Goal: Download file/media

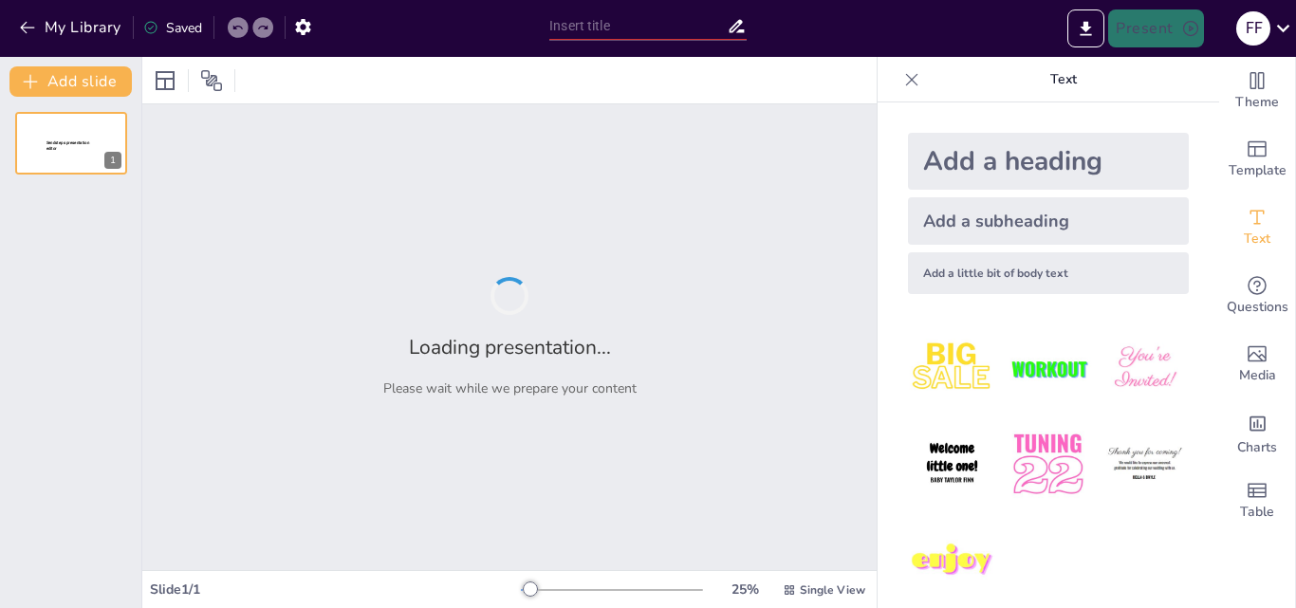
type input "Mejores Prácticas de Manufactura: Un Enfoque Integral para Trabajadores y Direc…"
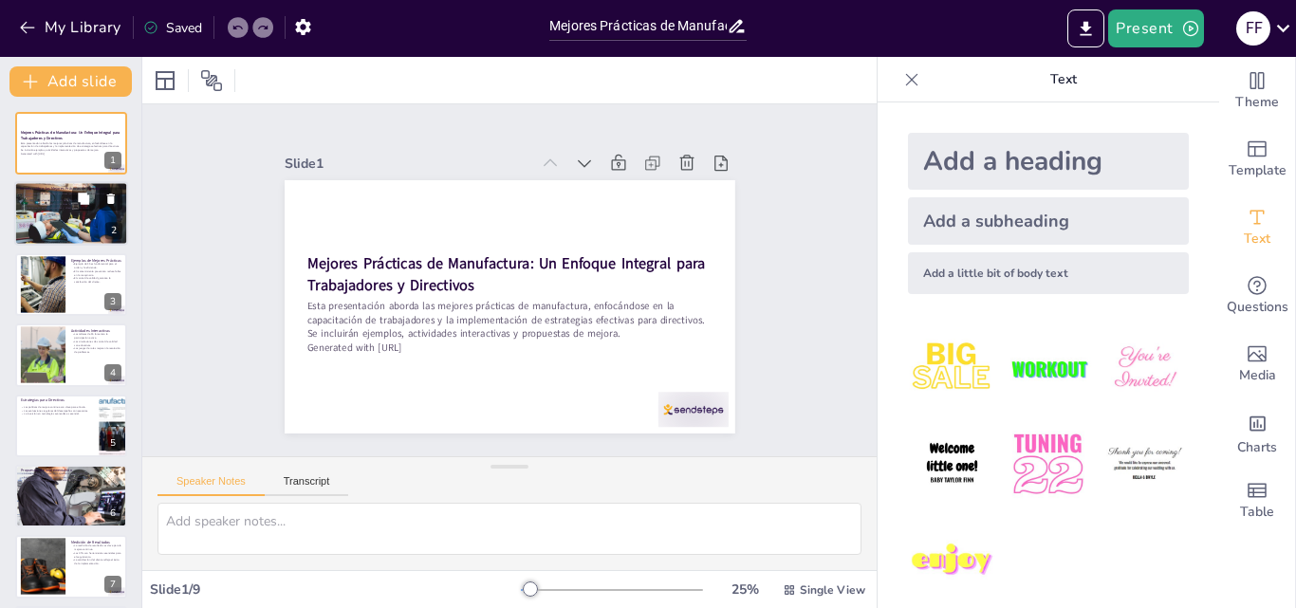
click at [28, 200] on p "La reducción de desperdicios es un beneficio clave." at bounding box center [71, 201] width 102 height 4
type textarea "La optimización de procesos es crucial en el entorno manufacturero actual. Las …"
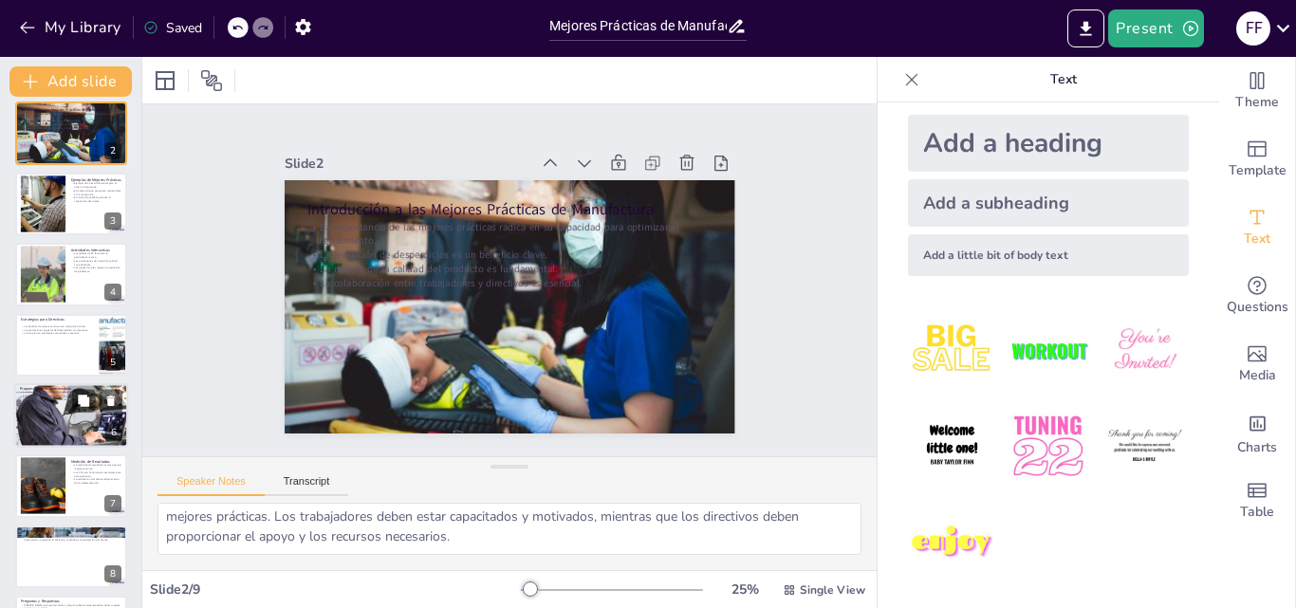
scroll to position [146, 0]
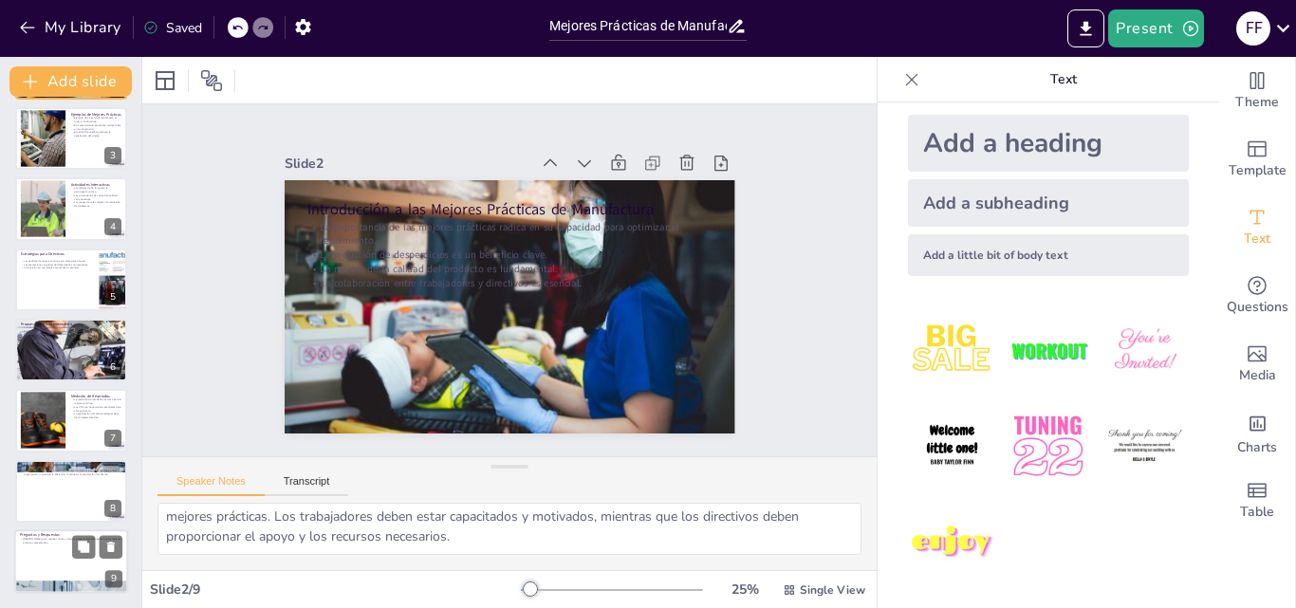
click at [86, 564] on div at bounding box center [71, 561] width 114 height 65
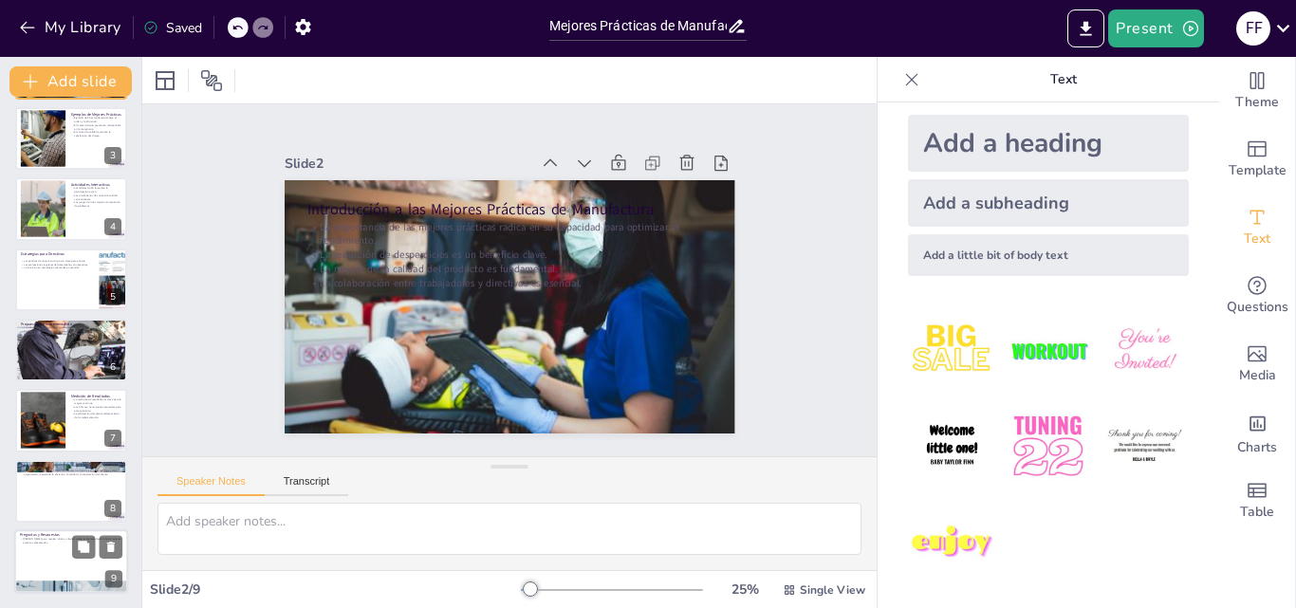
scroll to position [0, 0]
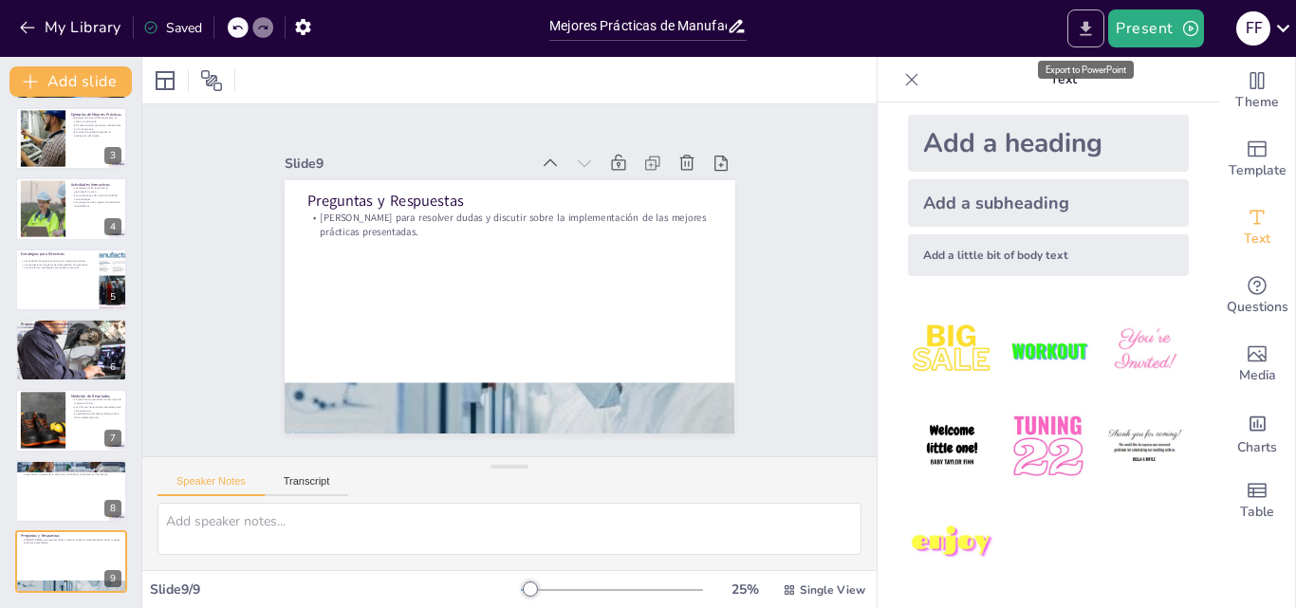
click at [1081, 28] on icon "Export to PowerPoint" at bounding box center [1086, 29] width 20 height 20
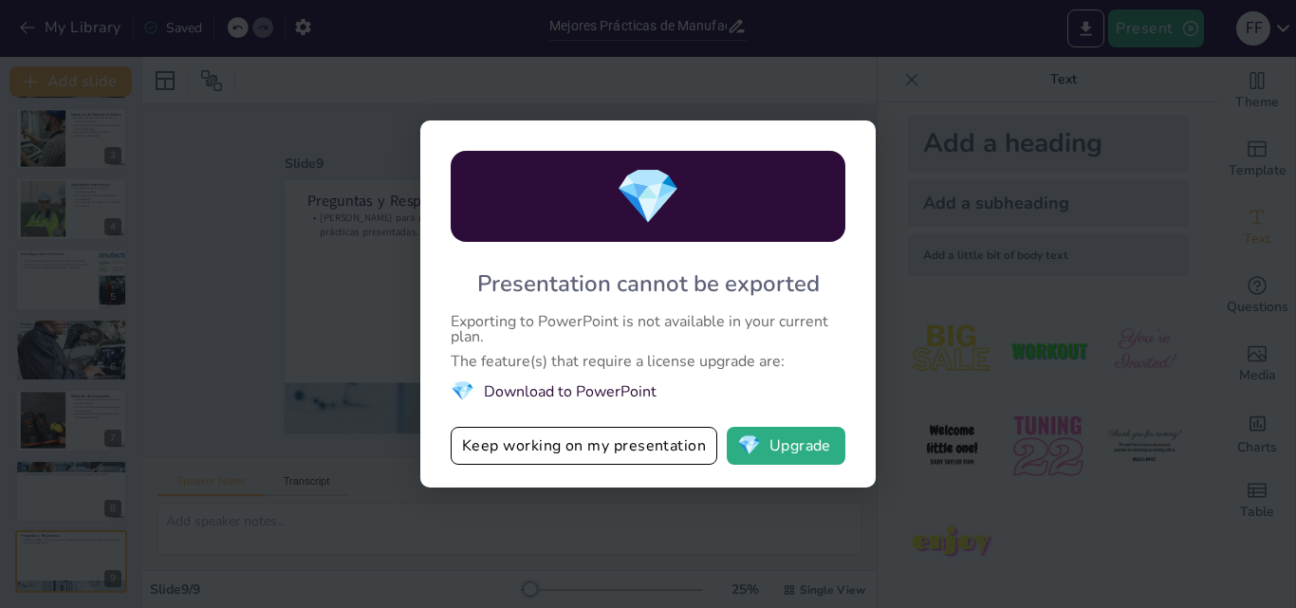
click at [585, 390] on li "💎 Download to PowerPoint" at bounding box center [648, 392] width 395 height 26
click at [603, 449] on button "Keep working on my presentation" at bounding box center [584, 446] width 267 height 38
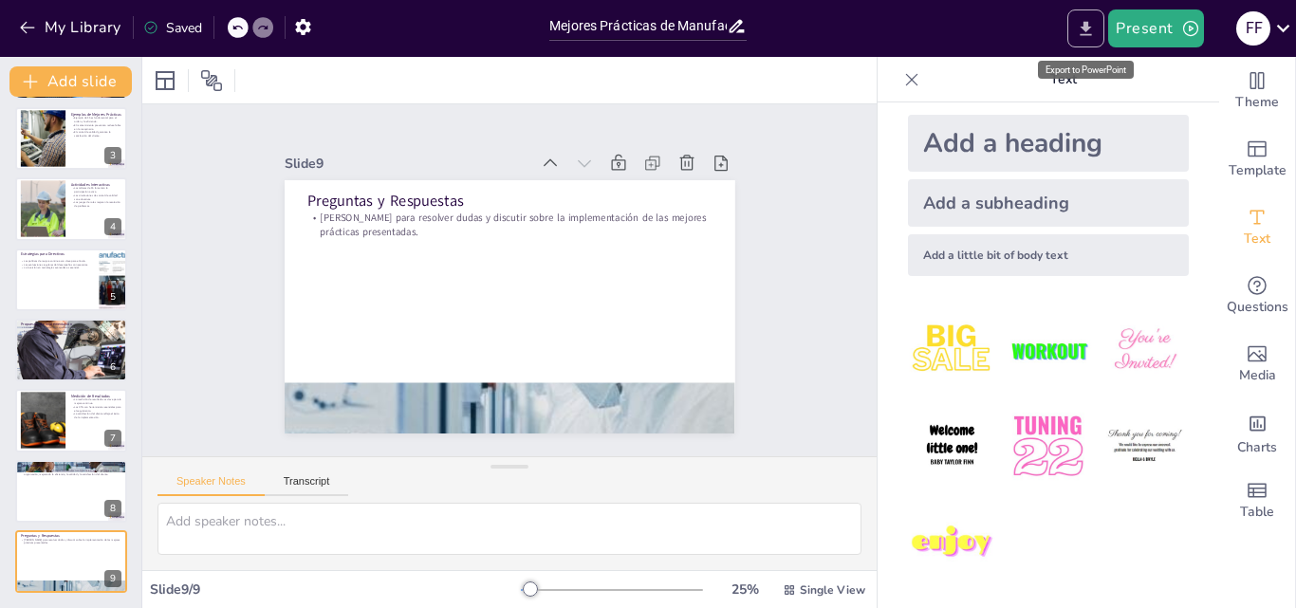
click at [1078, 30] on icon "Export to PowerPoint" at bounding box center [1086, 29] width 20 height 20
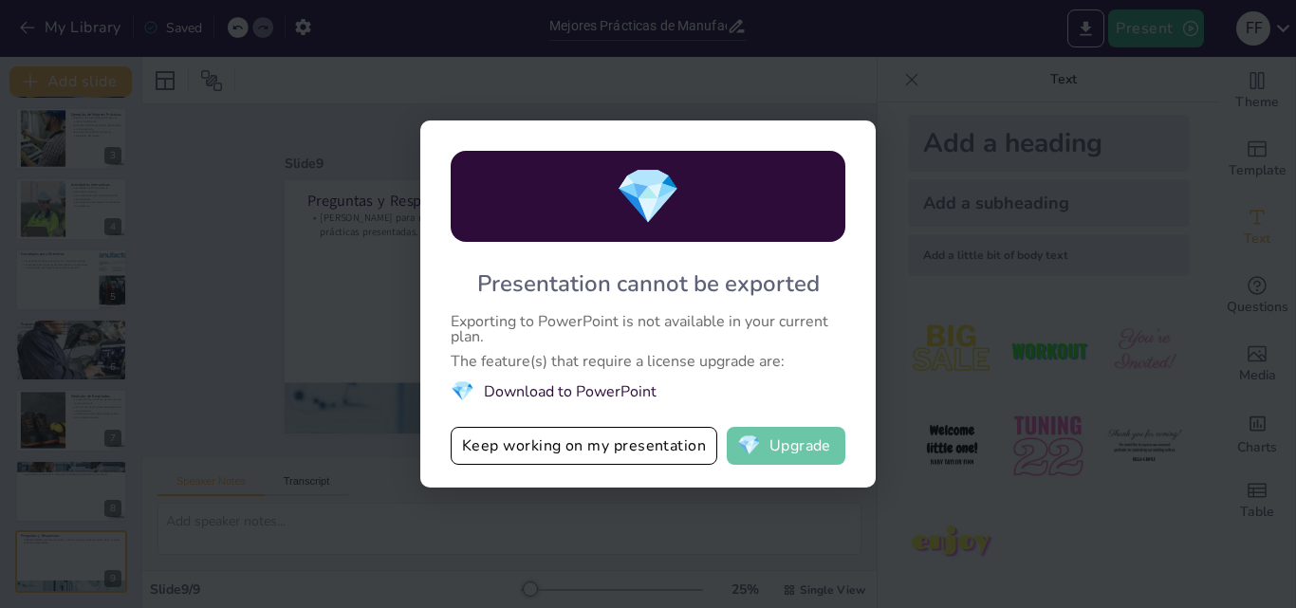
click at [770, 449] on button "💎 Upgrade" at bounding box center [786, 446] width 119 height 38
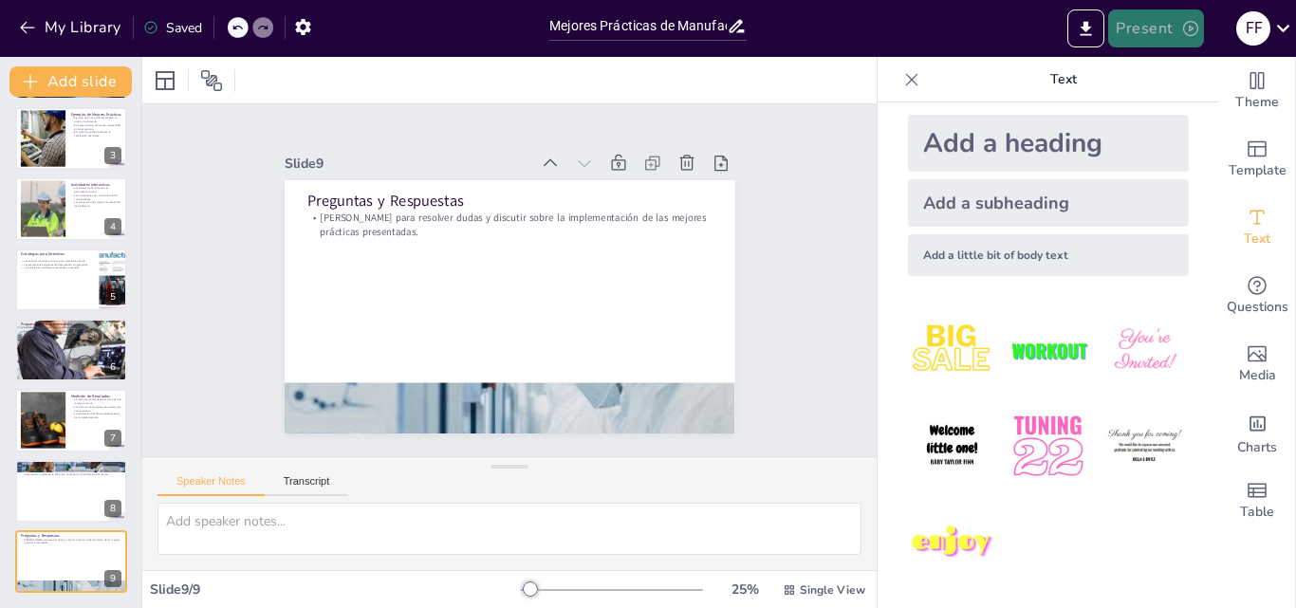
click at [1183, 24] on icon "button" at bounding box center [1190, 28] width 19 height 19
